Goal: Check status

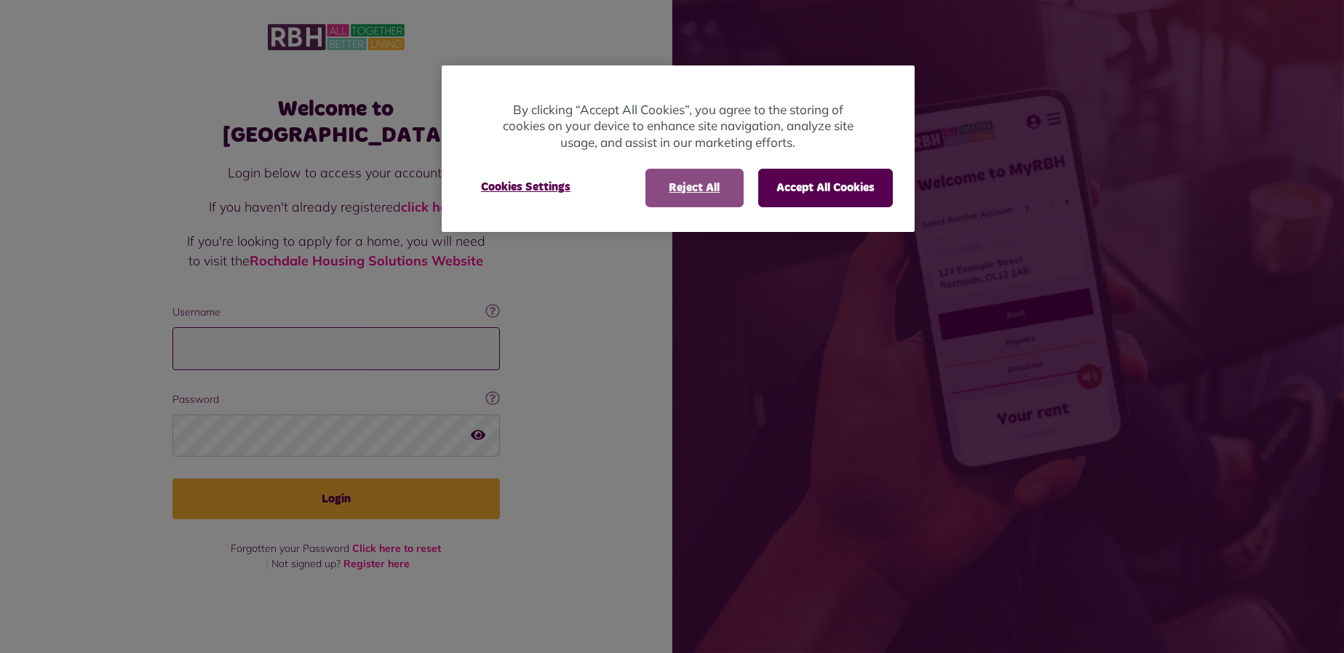
type input "**********"
drag, startPoint x: 723, startPoint y: 180, endPoint x: 590, endPoint y: 277, distance: 164.6
click at [722, 182] on button "Reject All" at bounding box center [694, 188] width 98 height 38
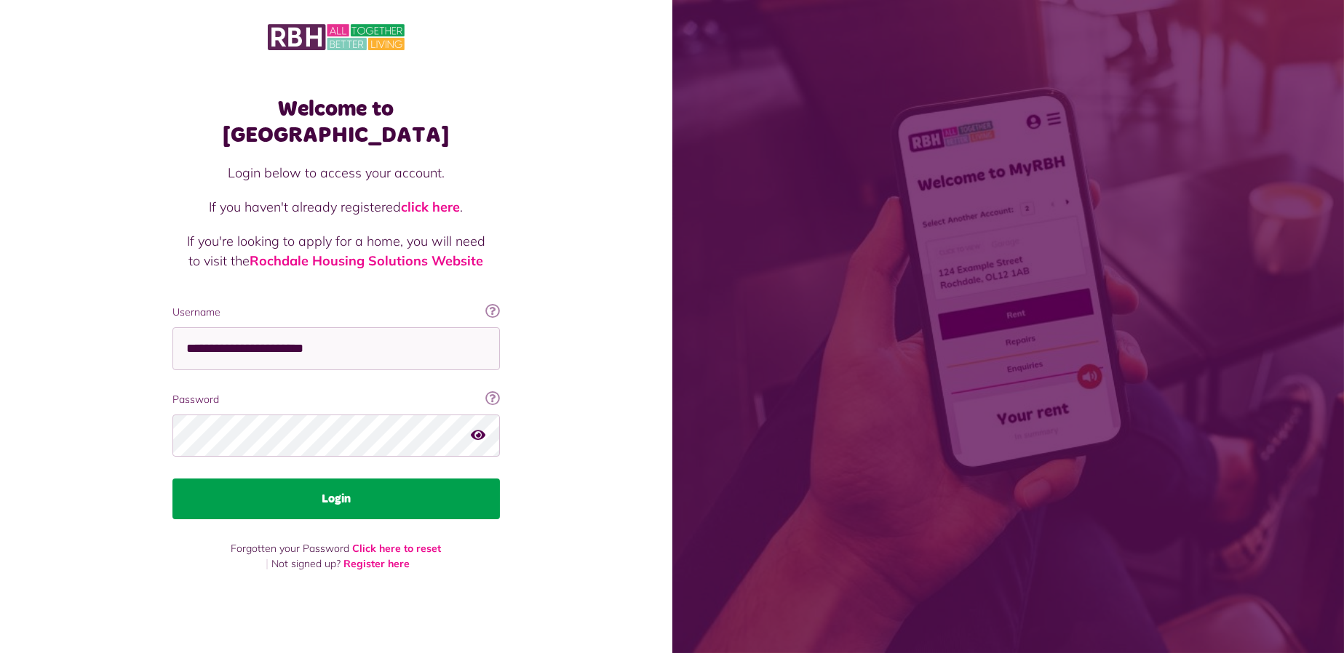
click at [437, 497] on button "Login" at bounding box center [335, 499] width 327 height 41
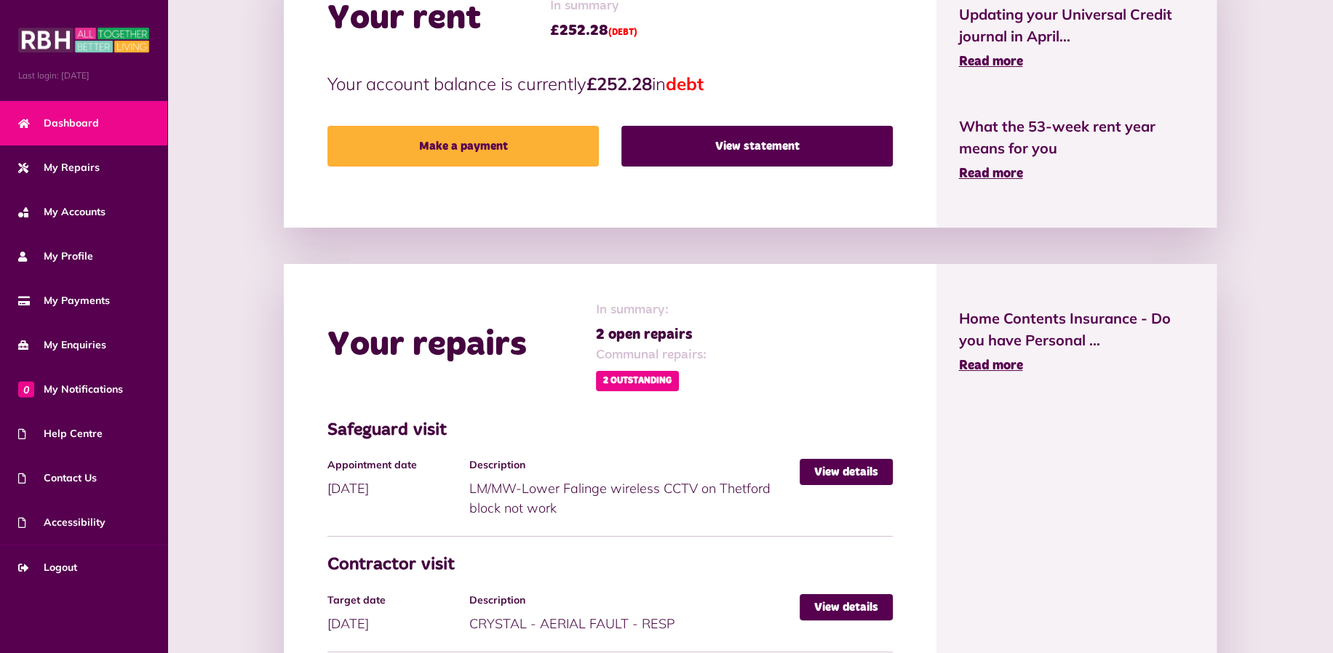
scroll to position [727, 0]
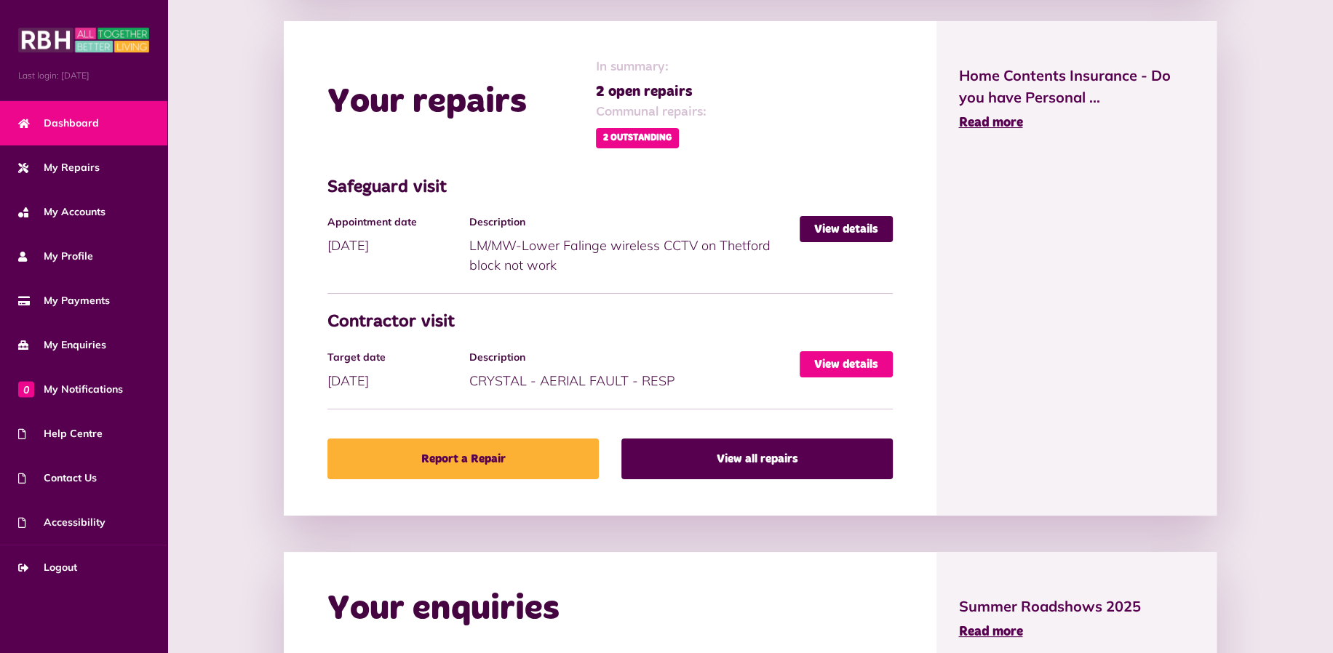
click at [825, 362] on link "View details" at bounding box center [845, 364] width 93 height 26
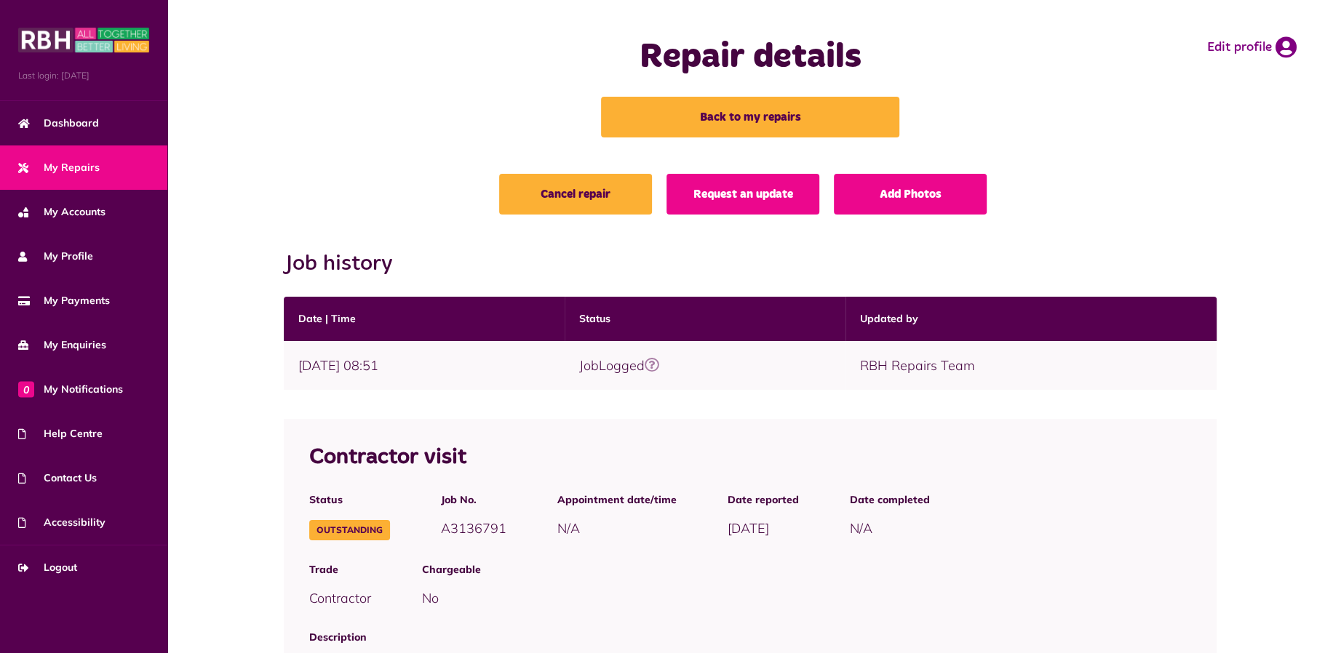
scroll to position [242, 0]
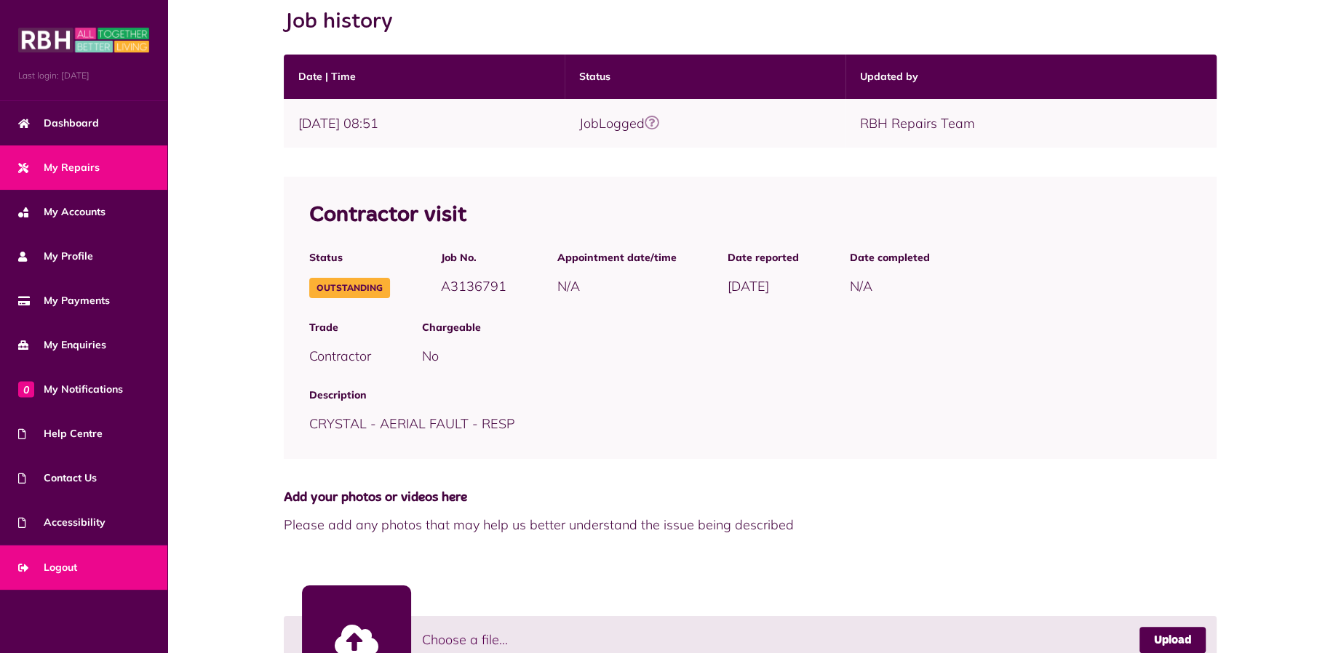
click at [75, 564] on span "Logout" at bounding box center [47, 567] width 59 height 15
